Goal: Communication & Community: Participate in discussion

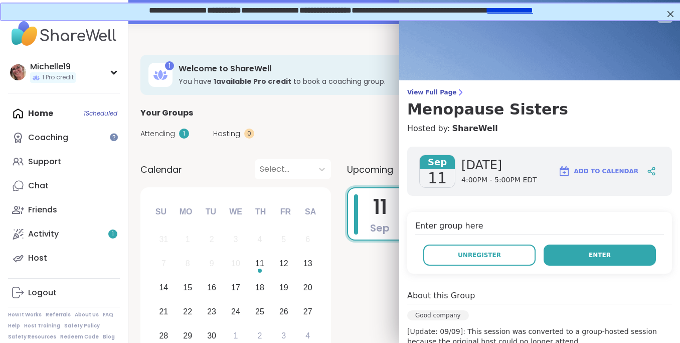
click at [577, 257] on button "Enter" at bounding box center [600, 254] width 112 height 21
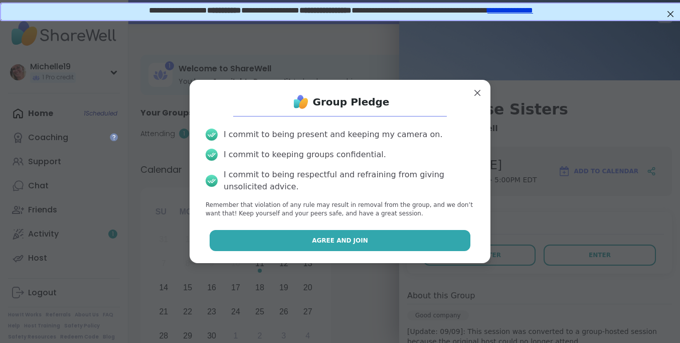
click at [365, 240] on span "Agree and Join" at bounding box center [340, 240] width 56 height 9
